Goal: Task Accomplishment & Management: Use online tool/utility

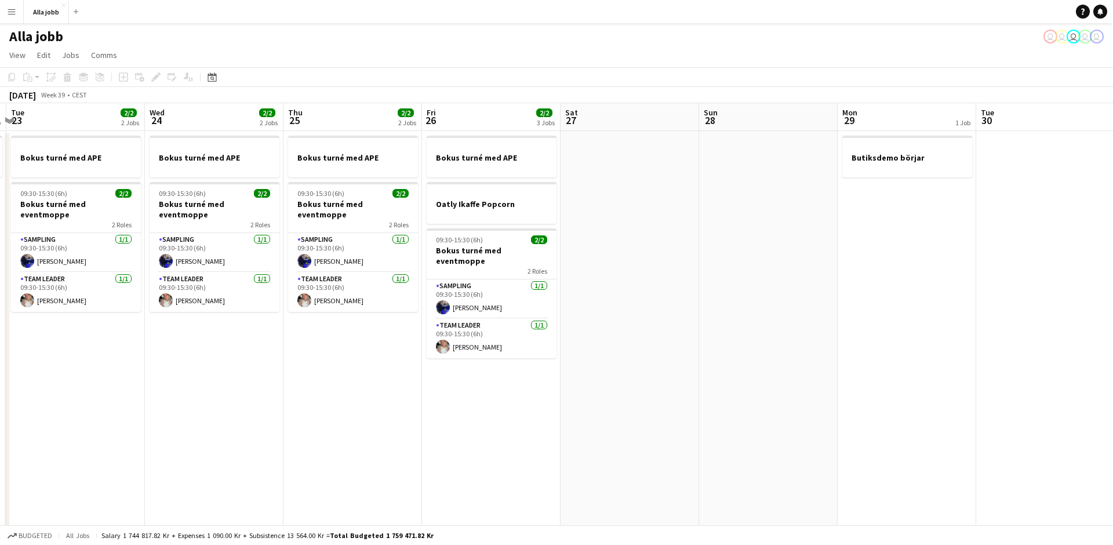
scroll to position [0, 551]
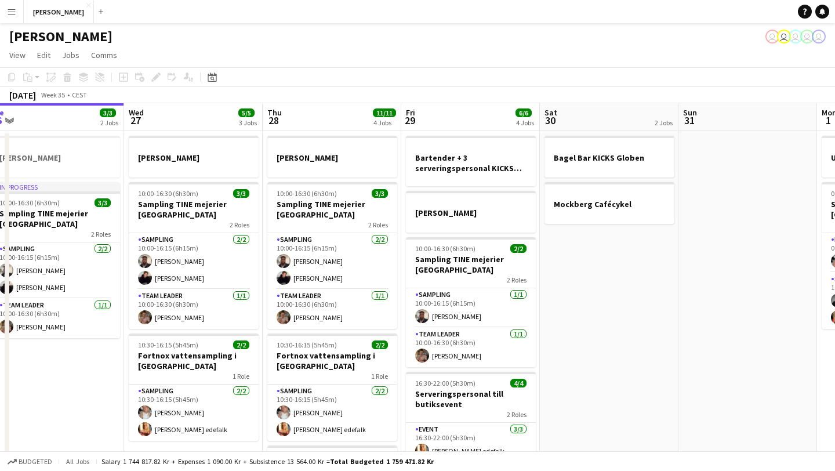
scroll to position [0, 431]
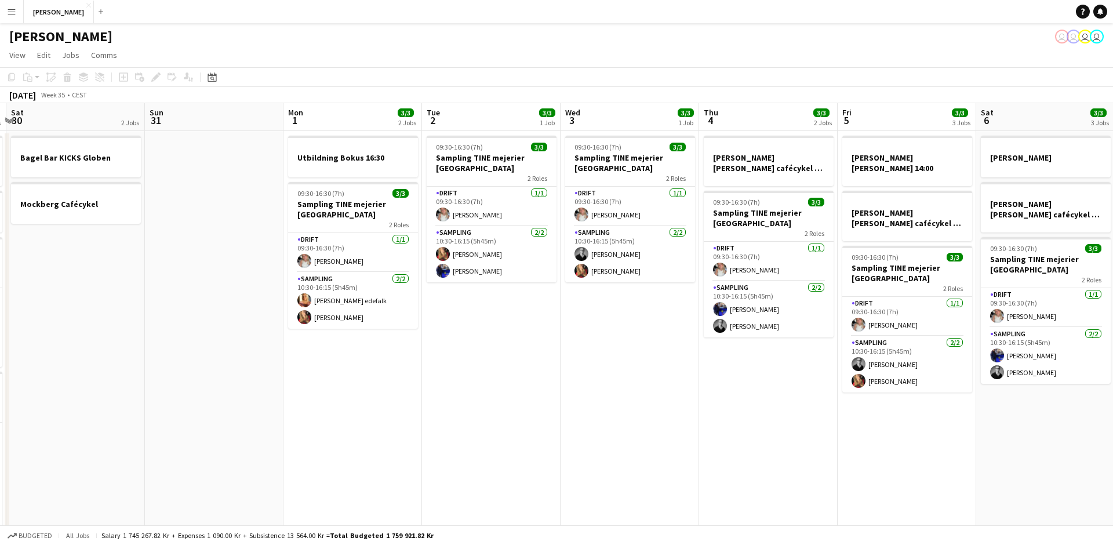
scroll to position [0, 417]
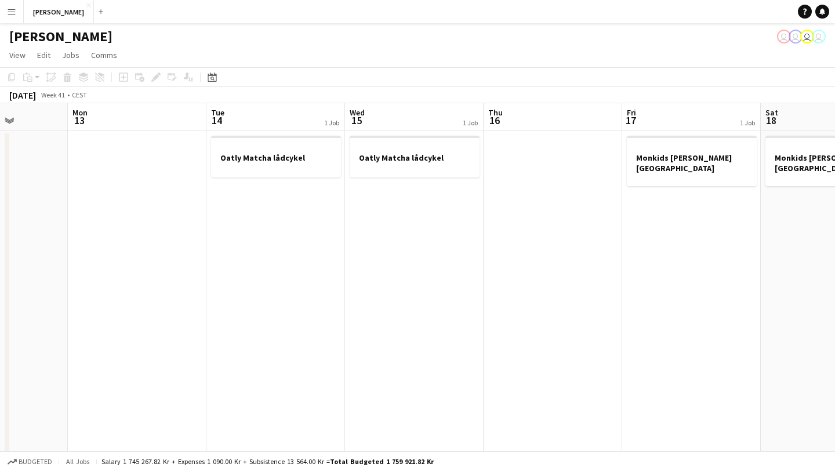
scroll to position [0, 501]
